Goal: Communication & Community: Answer question/provide support

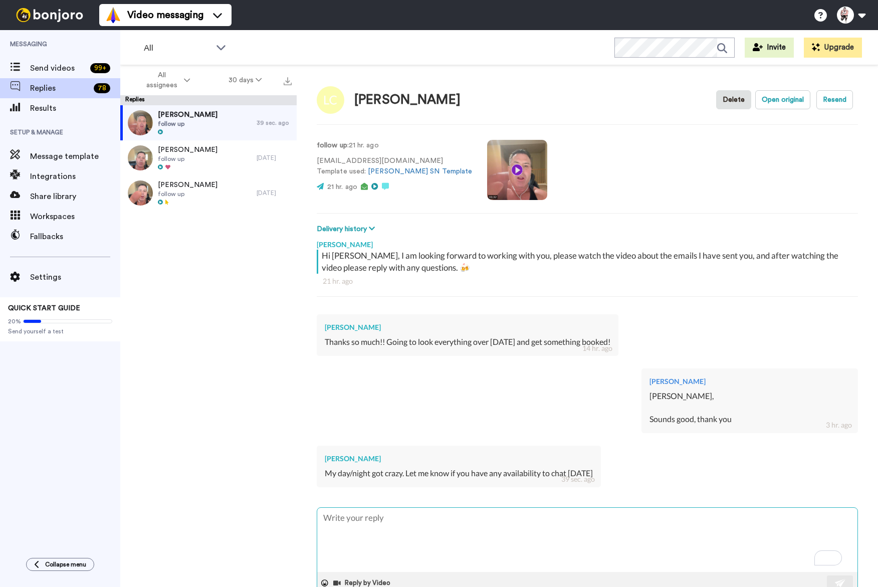
click at [373, 527] on textarea "To enrich screen reader interactions, please activate Accessibility in Grammarl…" at bounding box center [587, 539] width 540 height 64
type textarea "x"
type textarea "T"
type textarea "x"
type textarea "Te"
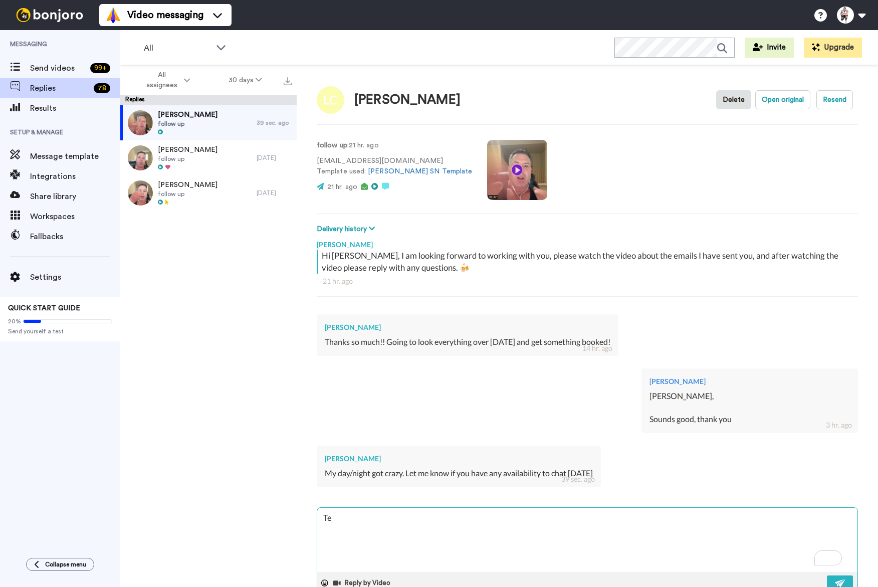
type textarea "x"
type textarea "Tes"
type textarea "x"
type textarea "Tes"
type textarea "x"
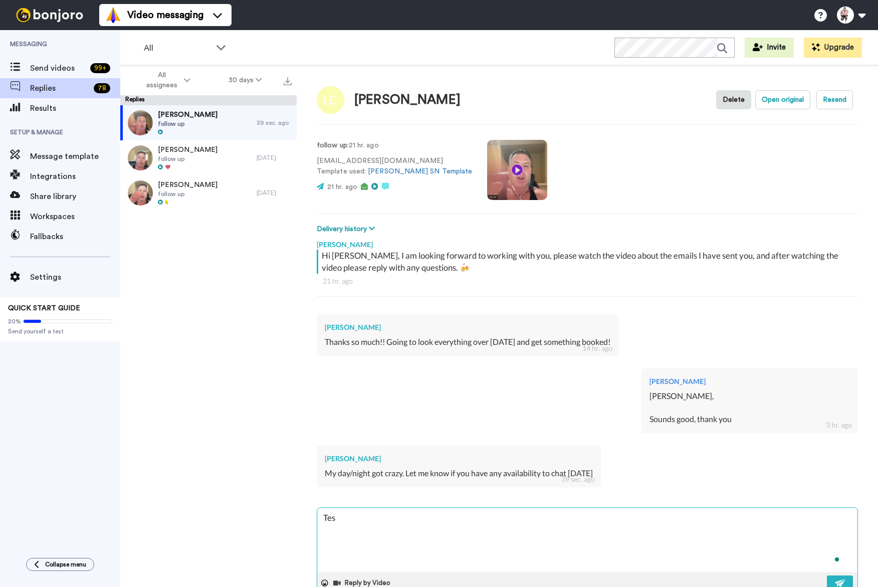
type textarea "Tes"
type textarea "x"
type textarea "Te"
type textarea "x"
type textarea "T"
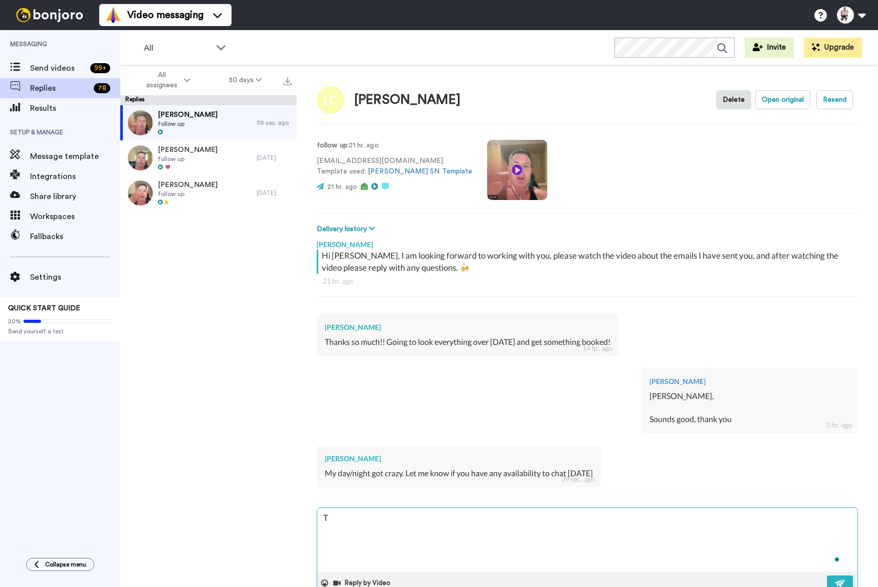
type textarea "x"
type textarea "Y"
type textarea "x"
type textarea "Ye"
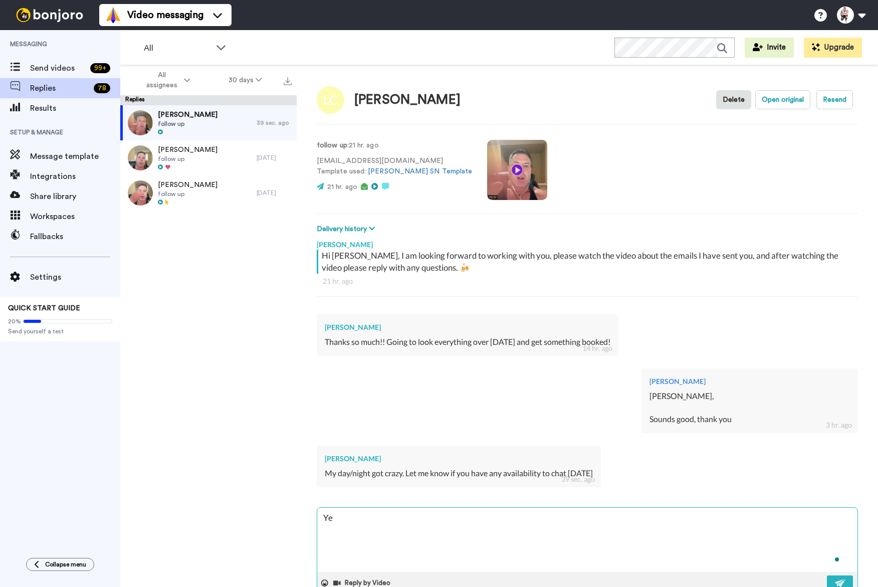
type textarea "x"
type textarea "Yes"
type textarea "x"
type textarea "Yes"
type textarea "x"
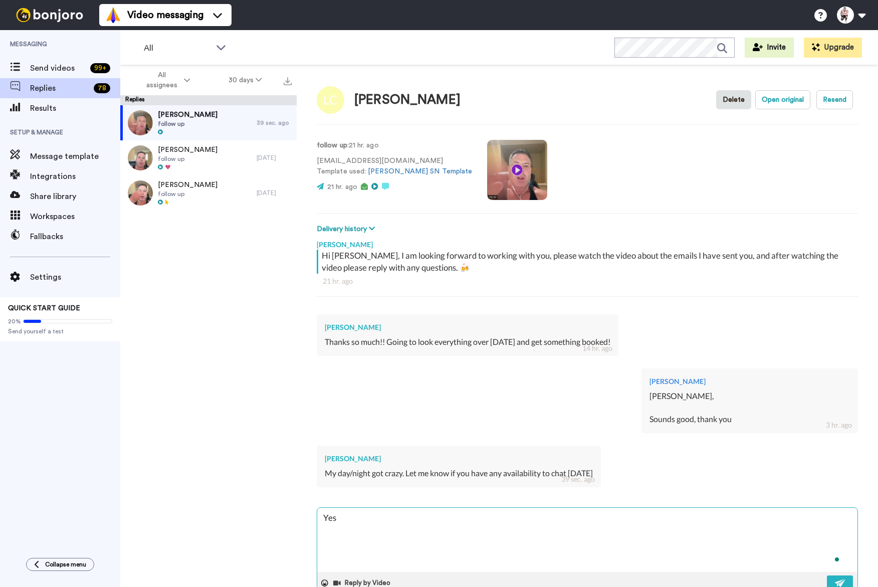
type textarea "Yes a"
type textarea "x"
type textarea "Yes af"
type textarea "x"
type textarea "Yes aft"
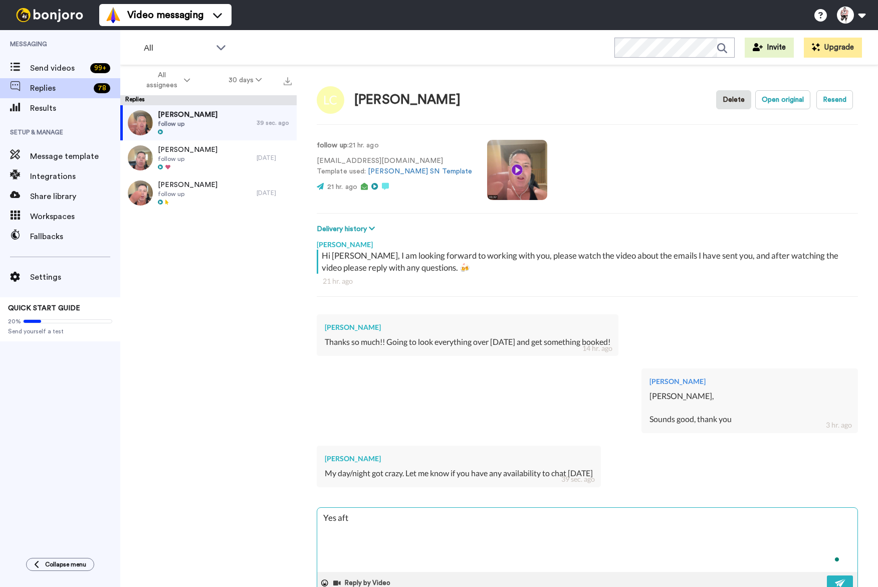
type textarea "x"
type textarea "Yes afte"
type textarea "x"
type textarea "Yes after"
type textarea "x"
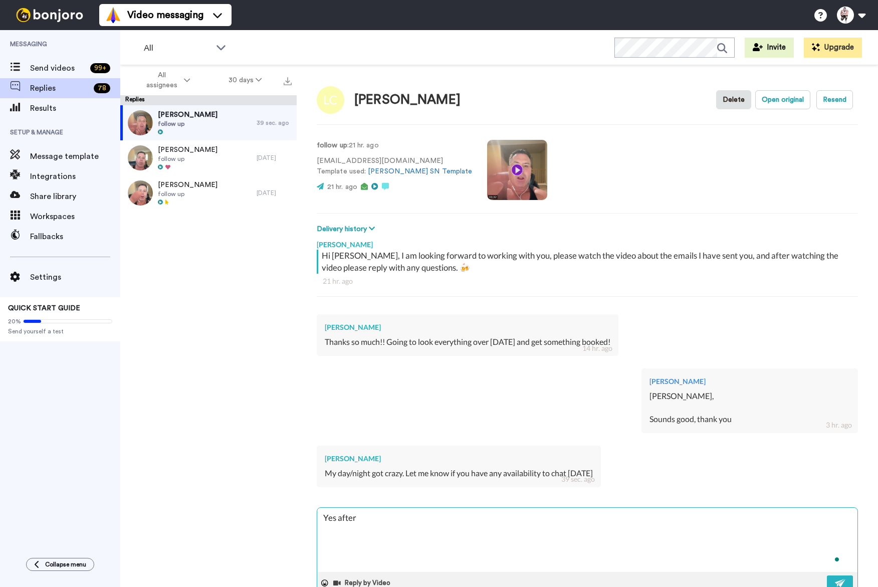
type textarea "Yes after"
type textarea "x"
type textarea "Yes after 2"
type textarea "x"
type textarea "Yes after 2"
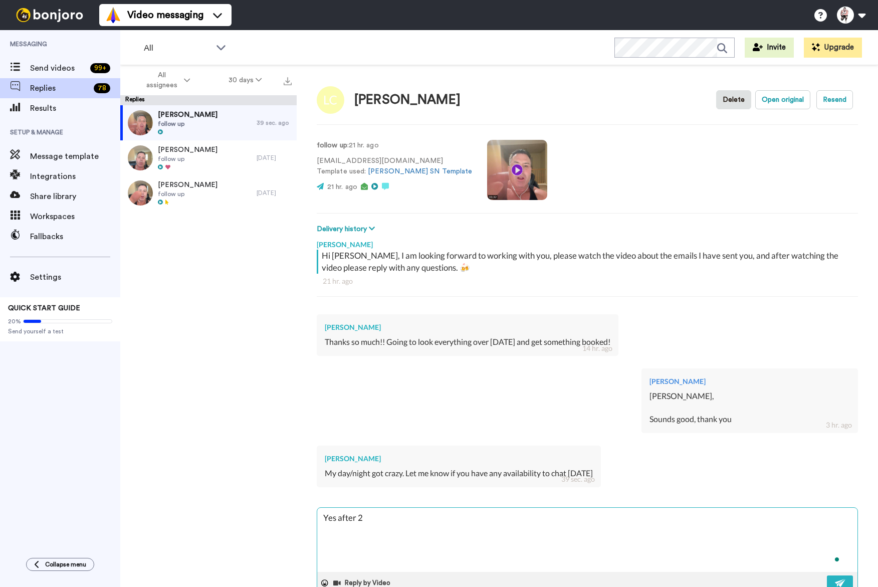
type textarea "x"
type textarea "Yes after 2 P"
type textarea "x"
type textarea "Yes after 2 PM"
type textarea "x"
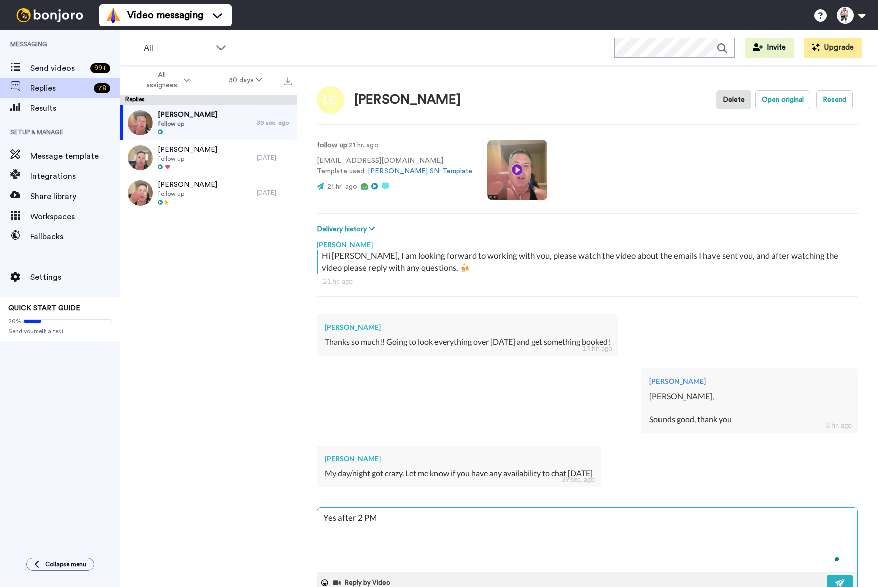
type textarea "Yes after 2 PM"
type textarea "x"
type textarea "Yes after 2 PM a"
type textarea "x"
type textarea "Yes after 2 PM an"
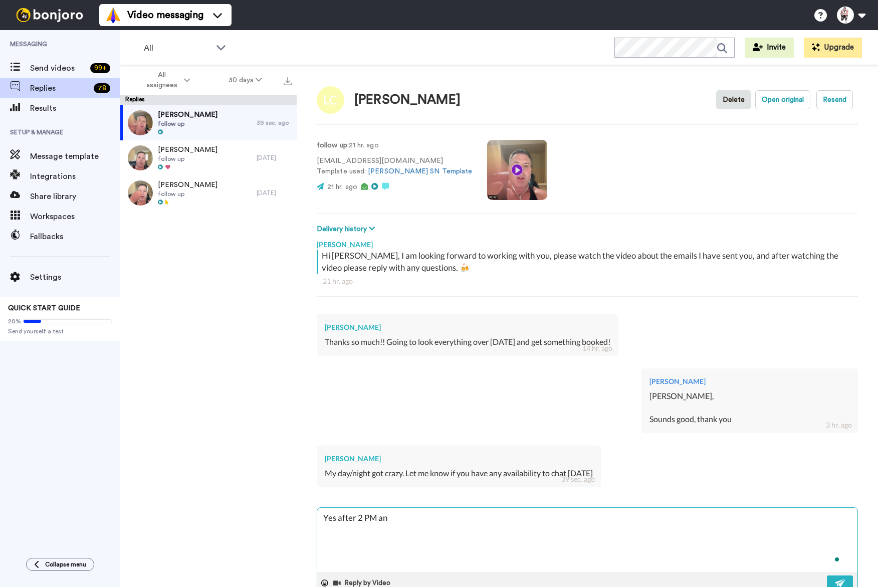
type textarea "x"
type textarea "Yes after 2 PM and"
type textarea "x"
type textarea "Yes after 2 PM and B"
type textarea "x"
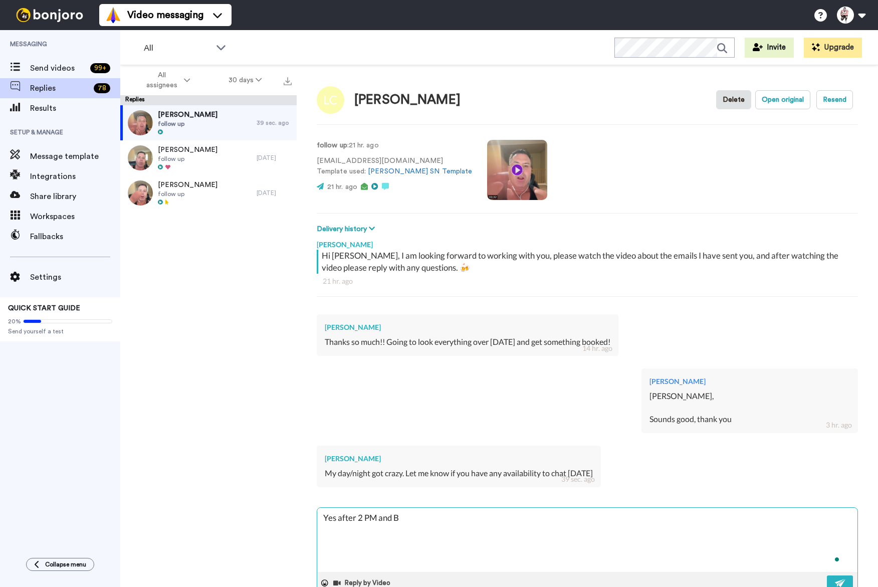
type textarea "Yes after 2 PM and Be"
type textarea "x"
type textarea "Yes after 2 PM and Bef"
type textarea "x"
type textarea "Yes after 2 PM and Befo"
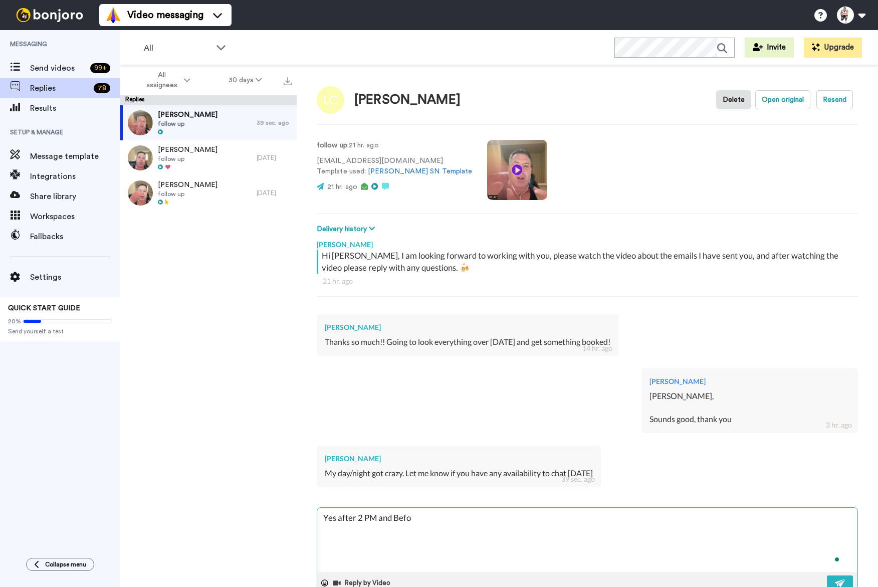
type textarea "x"
type textarea "Yes after 2 PM and Befor"
type textarea "x"
type textarea "Yes after 2 PM and Before"
type textarea "x"
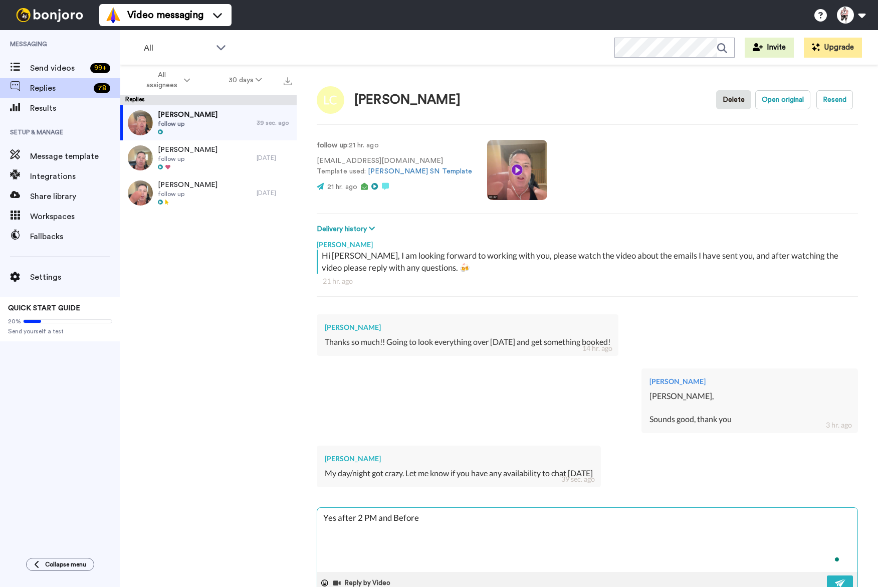
type textarea "Yes after 2 PM and Before"
type textarea "x"
type textarea "Yes after 2 PM and Before 7"
type textarea "x"
type textarea "Yes after 2 PM and Before 7"
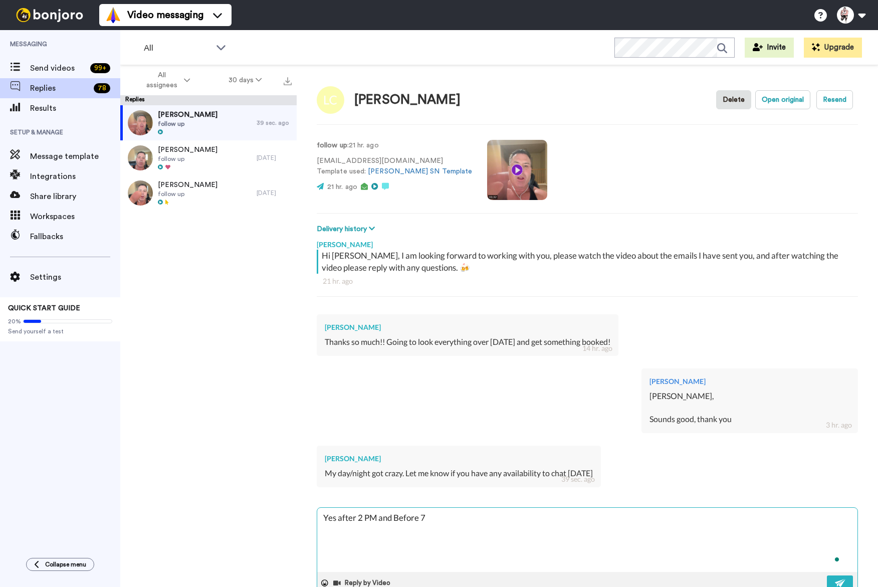
type textarea "x"
type textarea "Yes after 2 PM and Before 7 P"
type textarea "x"
type textarea "Yes after 2 PM and Before 7 PM"
type textarea "x"
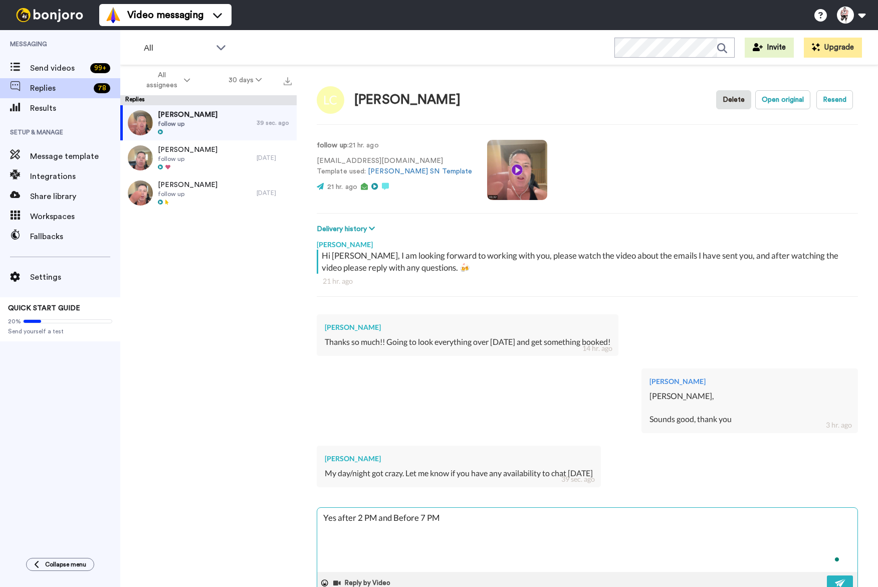
type textarea "Yes after 2 PM and Before 7 PM"
type textarea "x"
type textarea "Yes after 2 PM and Before 7 PM P"
type textarea "x"
type textarea "Yes after 2 PM and Before 7 PM PS"
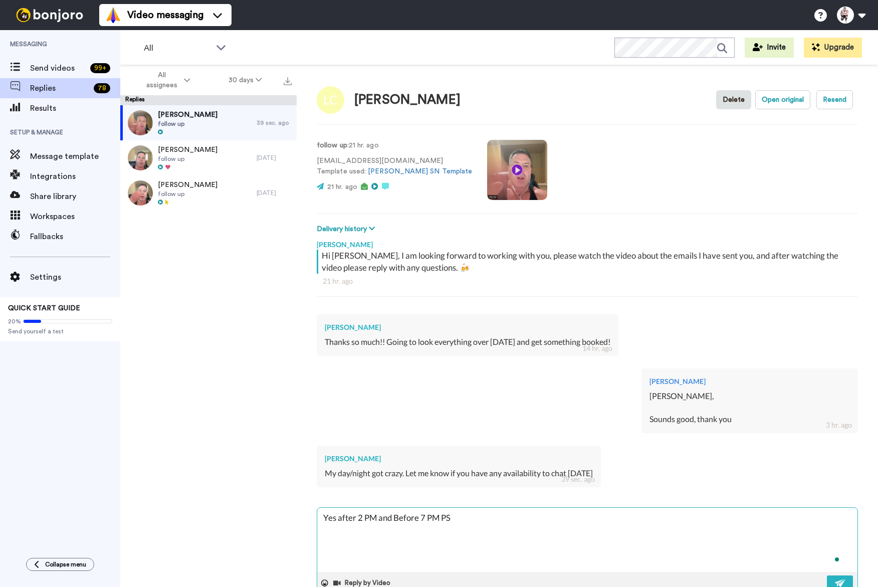
type textarea "x"
type textarea "Yes after 2 PM and Before 7 PM PST"
type textarea "x"
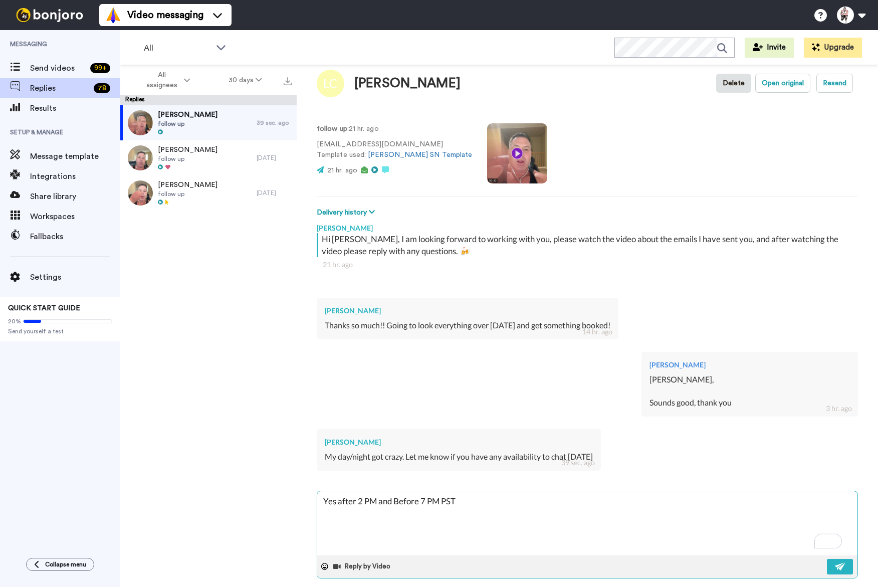
scroll to position [27, 0]
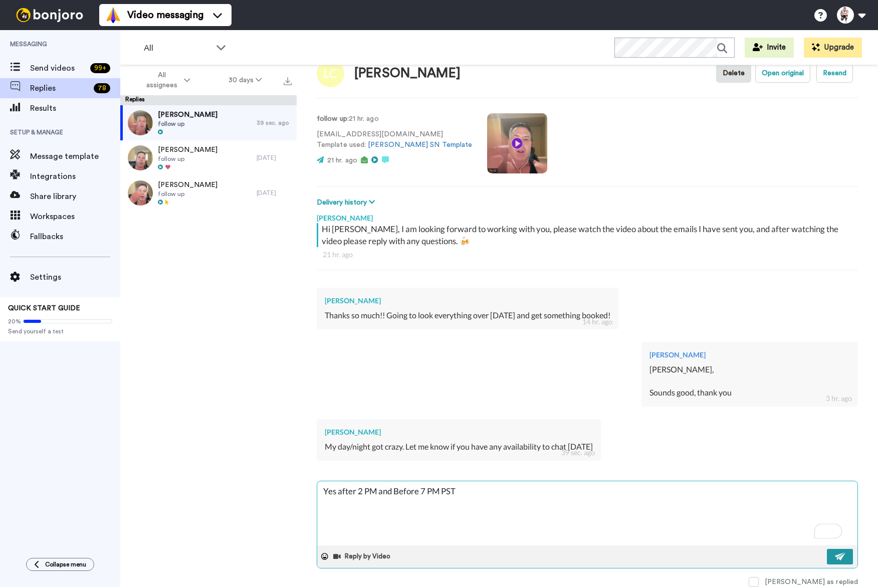
type textarea "Yes after 2 PM and Before 7 PM PST"
click at [829, 550] on button at bounding box center [839, 556] width 26 height 16
type textarea "x"
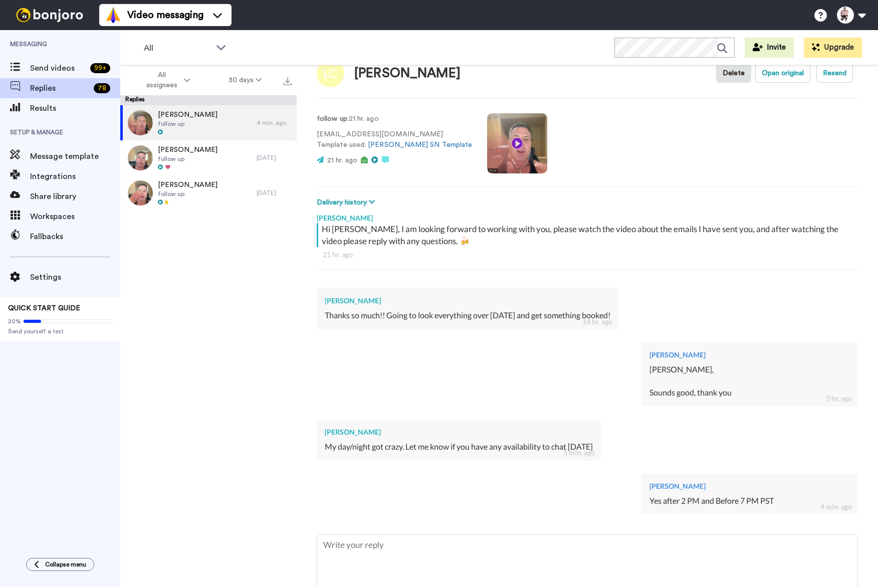
type textarea "x"
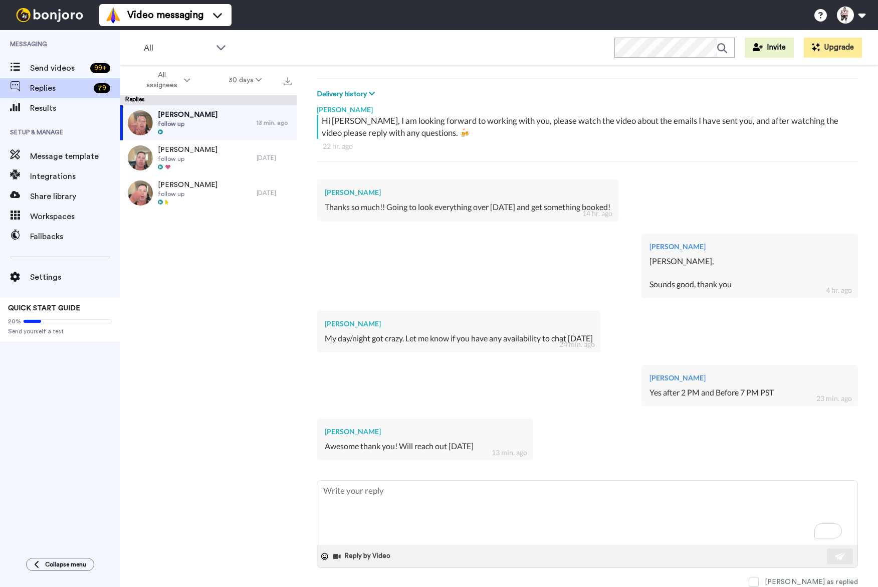
scroll to position [135, 0]
click at [376, 491] on textarea "To enrich screen reader interactions, please activate Accessibility in Grammarl…" at bounding box center [587, 512] width 540 height 64
type textarea "x"
type textarea "S"
type textarea "x"
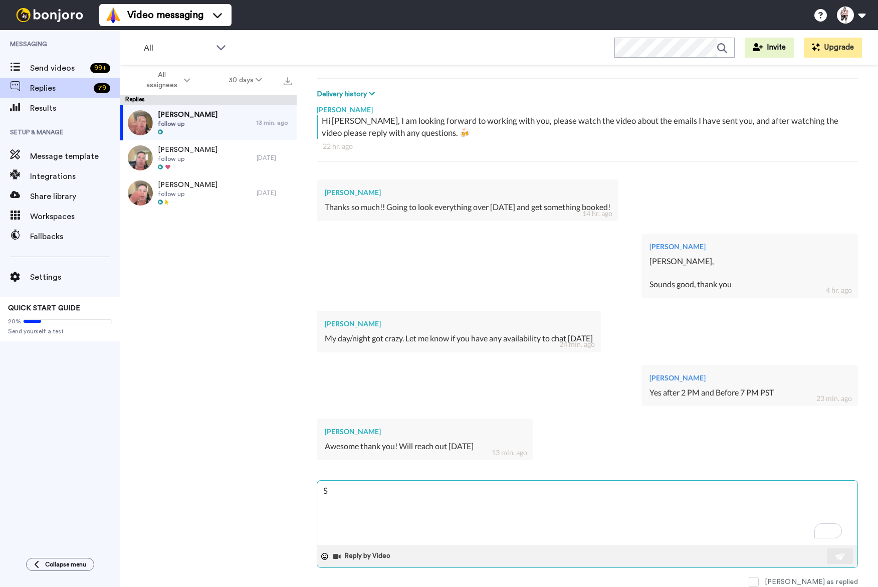
type textarea "So"
type textarea "x"
type textarea "Sou"
type textarea "x"
type textarea "Soun"
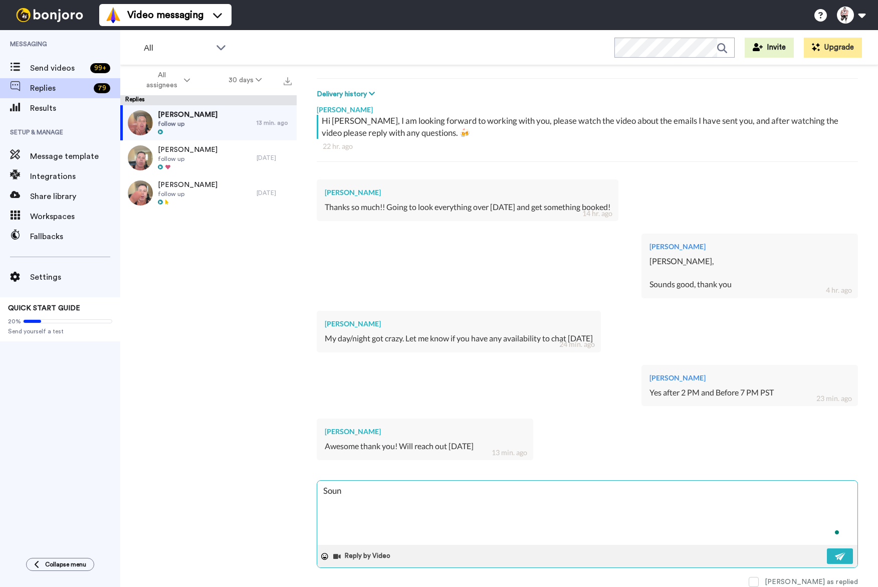
type textarea "x"
type textarea "Sound"
type textarea "x"
type textarea "Sounds"
type textarea "x"
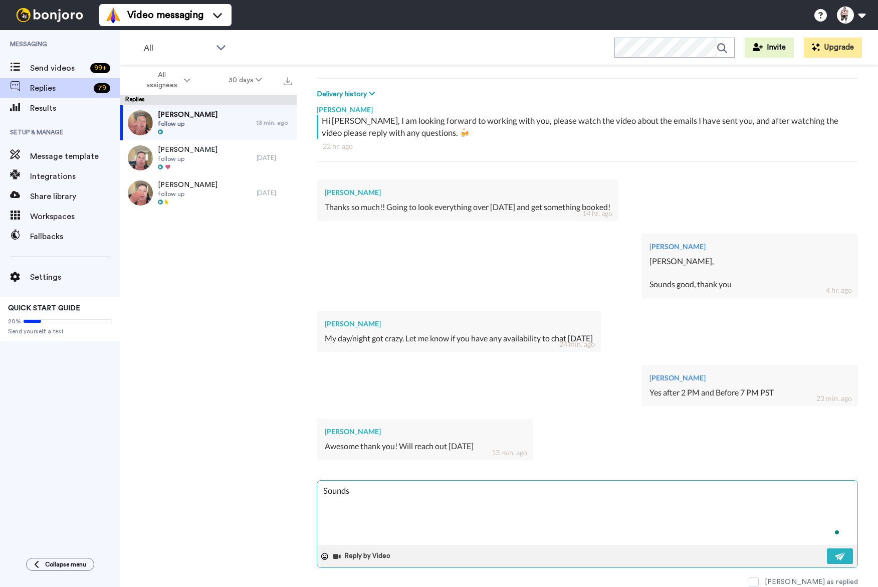
type textarea "Sounds"
type textarea "x"
type textarea "Sounds g"
type textarea "x"
type textarea "Sounds go"
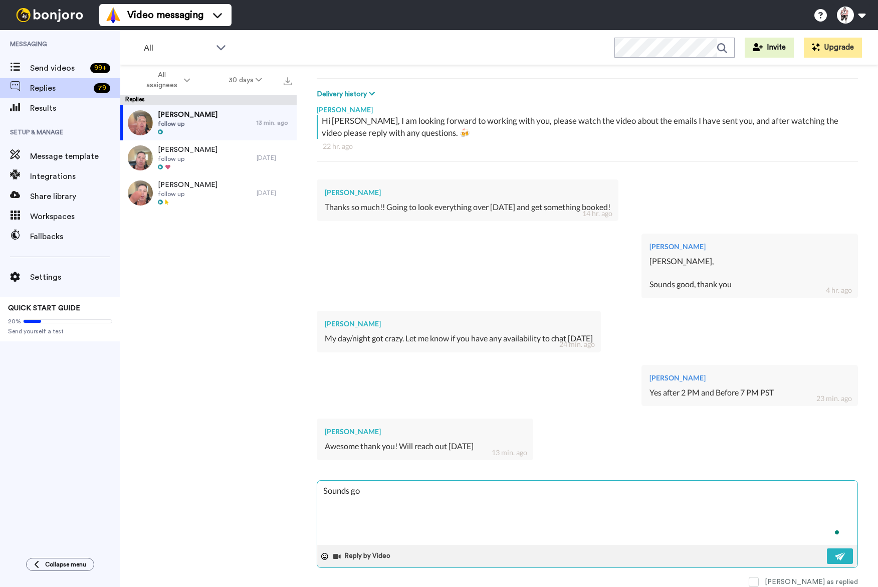
type textarea "x"
type textarea "Sounds goo"
type textarea "x"
type textarea "Sounds go"
type textarea "x"
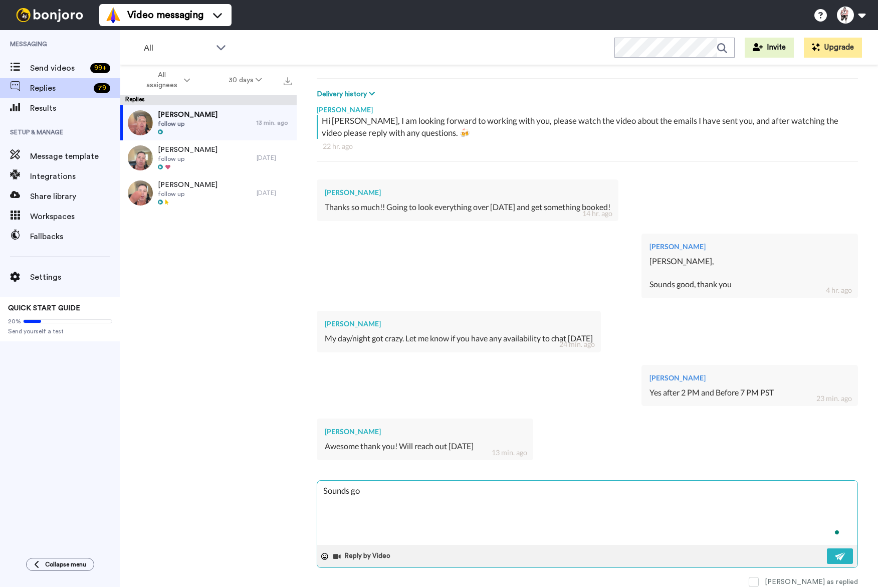
type textarea "Sounds g"
type textarea "x"
type textarea "Sounds go"
type textarea "x"
type textarea "Sounds goo"
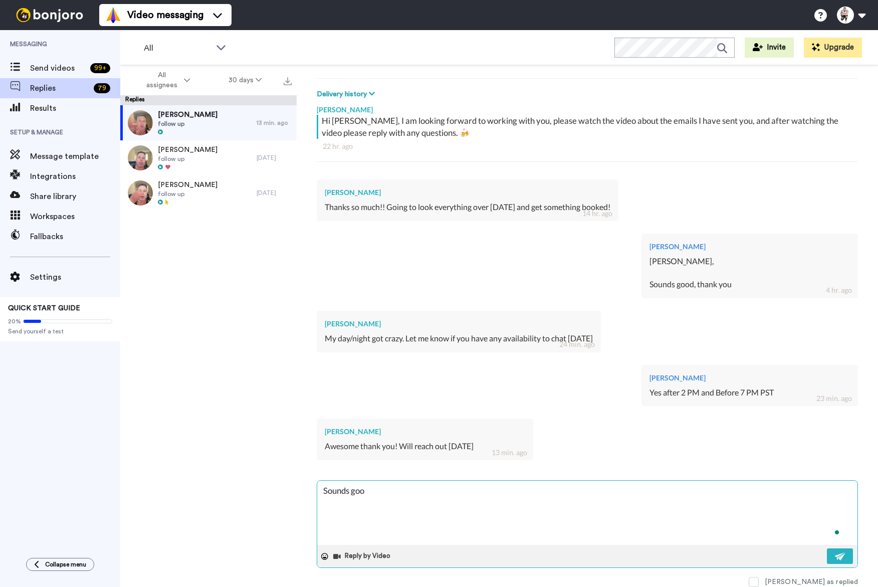
type textarea "x"
type textarea "Sounds good"
type textarea "x"
type textarea "Sounds good"
click at [839, 551] on button at bounding box center [839, 556] width 26 height 16
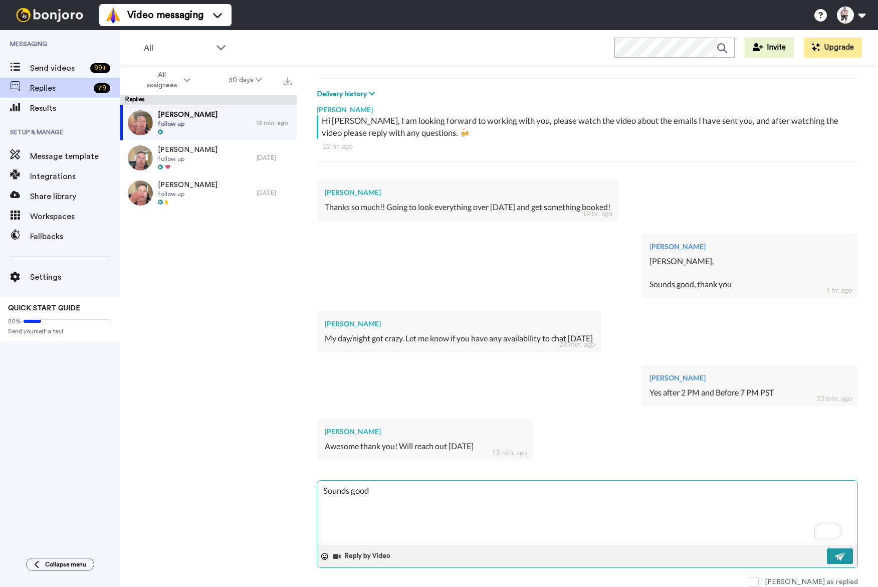
type textarea "x"
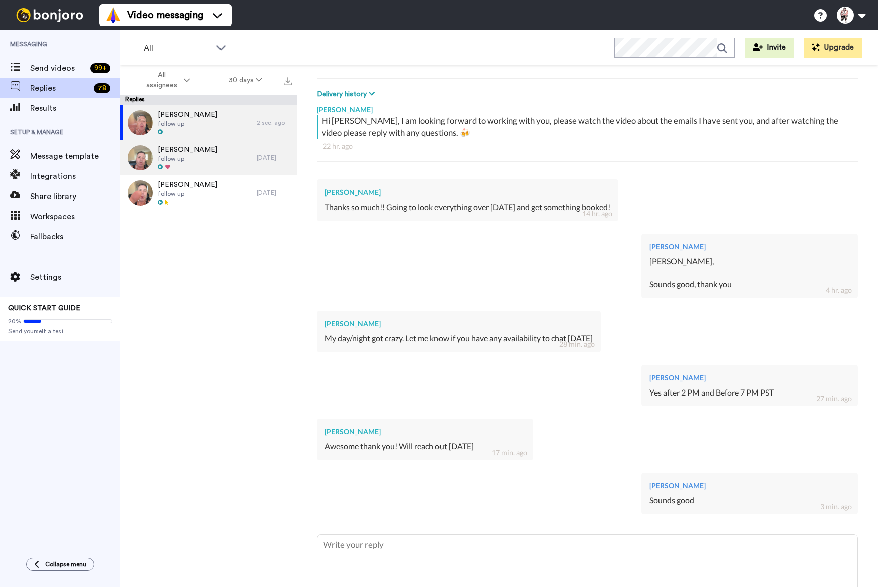
type textarea "x"
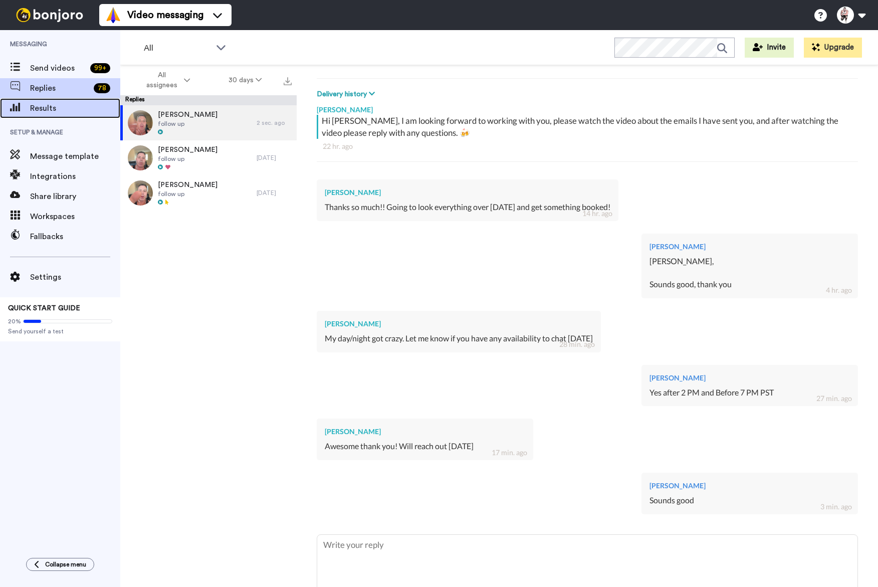
click at [56, 111] on span "Results" at bounding box center [75, 108] width 90 height 12
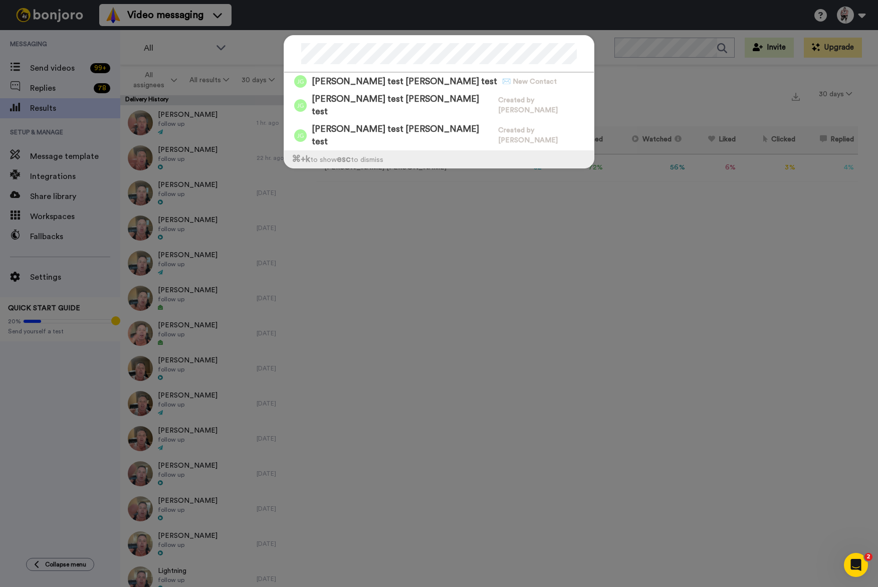
click at [541, 205] on div "[PERSON_NAME] test [PERSON_NAME] test ✉️ New Contact [PERSON_NAME] test [PERSON…" at bounding box center [439, 293] width 878 height 587
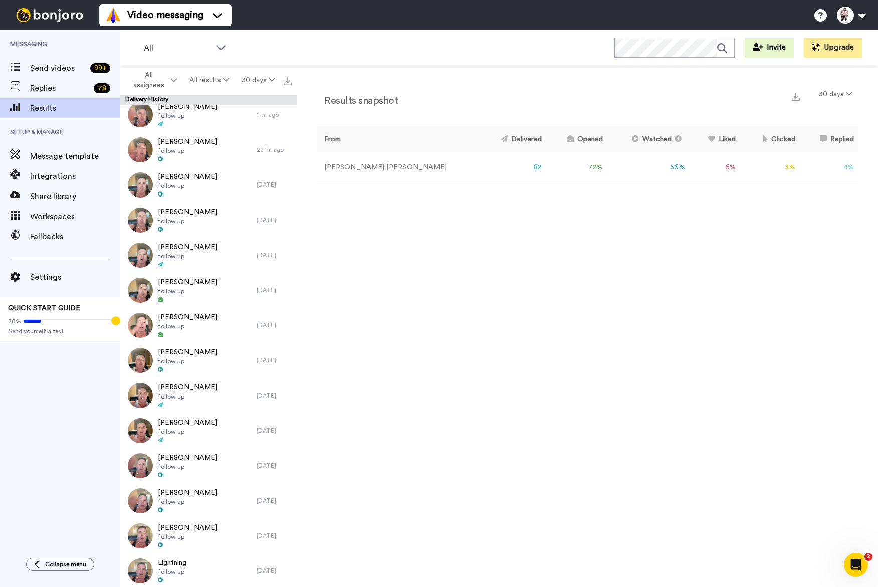
scroll to position [19, 0]
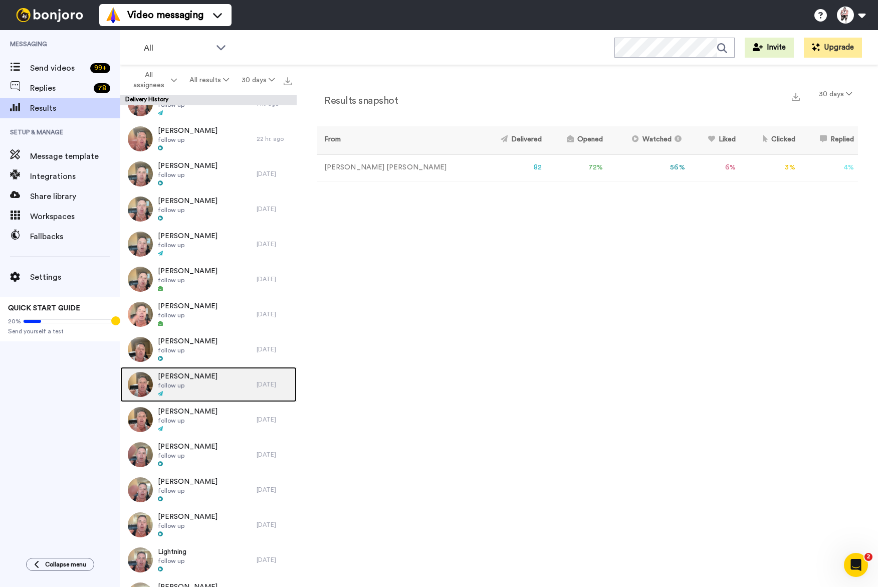
click at [186, 385] on span "follow up" at bounding box center [188, 385] width 60 height 8
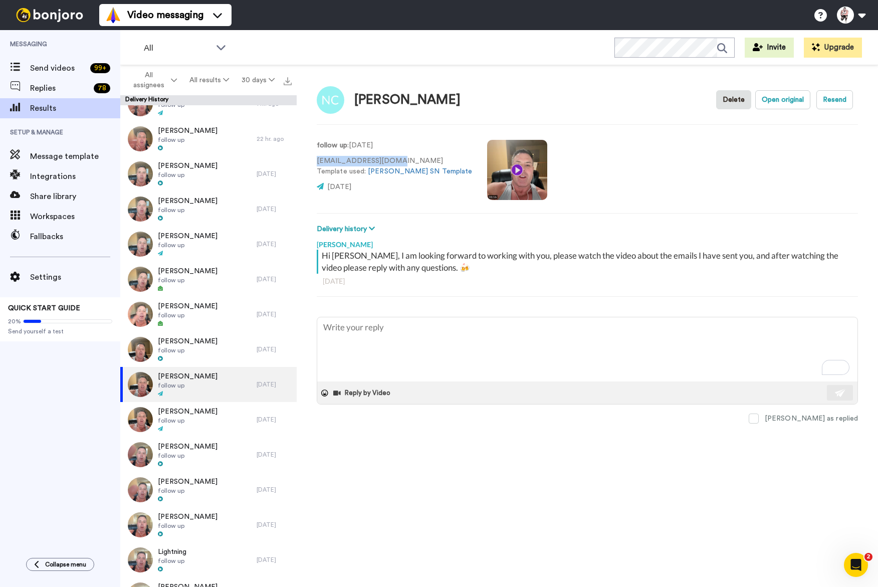
drag, startPoint x: 393, startPoint y: 160, endPoint x: 316, endPoint y: 159, distance: 76.6
click at [317, 159] on p "[EMAIL_ADDRESS][DOMAIN_NAME] Template used: [PERSON_NAME] SN Template" at bounding box center [394, 166] width 155 height 21
copy p "[EMAIL_ADDRESS][DOMAIN_NAME]"
type textarea "x"
